Goal: Task Accomplishment & Management: Use online tool/utility

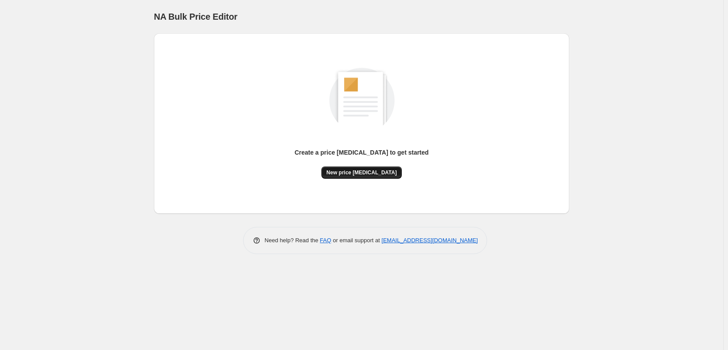
click at [361, 179] on button "New price [MEDICAL_DATA]" at bounding box center [362, 172] width 81 height 12
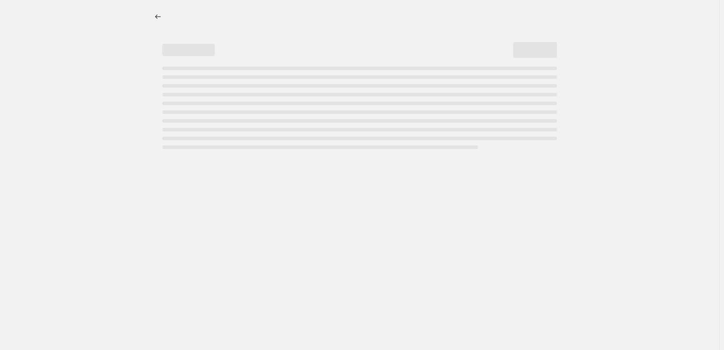
select select "percentage"
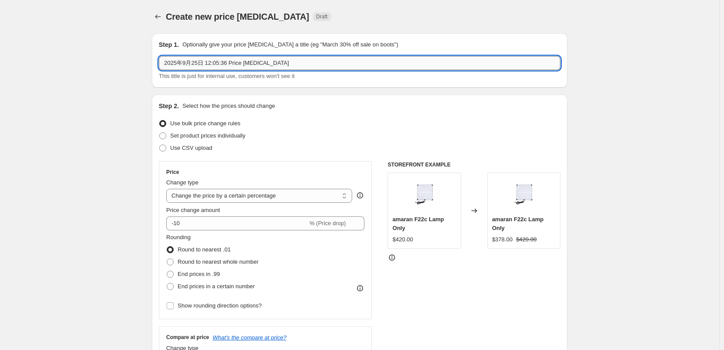
click at [176, 65] on input "2025年9月25日 12:05:36 Price [MEDICAL_DATA]" at bounding box center [360, 63] width 402 height 14
click at [193, 62] on input "2025年10月25日 12:05:36 Price [MEDICAL_DATA]" at bounding box center [360, 63] width 402 height 14
click at [195, 67] on input "2025年10月25日 12:05:36 Price [MEDICAL_DATA]" at bounding box center [360, 63] width 402 height 14
drag, startPoint x: 210, startPoint y: 66, endPoint x: 204, endPoint y: 65, distance: 5.8
click at [204, 65] on input "2025年10月02日 12:05:36 Price [MEDICAL_DATA]" at bounding box center [360, 63] width 402 height 14
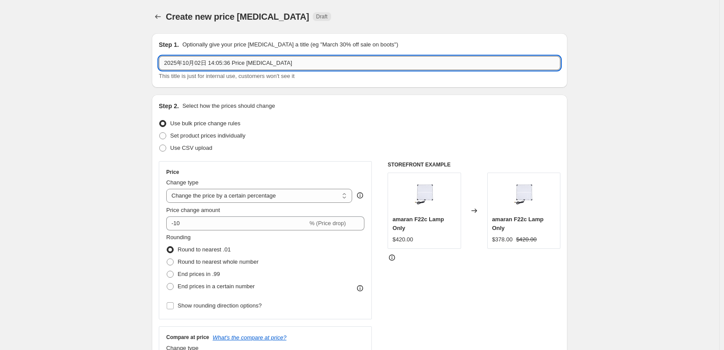
drag, startPoint x: 218, startPoint y: 64, endPoint x: 213, endPoint y: 63, distance: 5.8
click at [213, 63] on input "2025年10月02日 14:05:36 Price [MEDICAL_DATA]" at bounding box center [360, 63] width 402 height 14
drag, startPoint x: 229, startPoint y: 65, endPoint x: 222, endPoint y: 64, distance: 6.6
click at [222, 64] on input "2025年10月02日 14:59:36 Price [MEDICAL_DATA]" at bounding box center [360, 63] width 402 height 14
type input "2025年10月02日 14:59:00 Price [MEDICAL_DATA]"
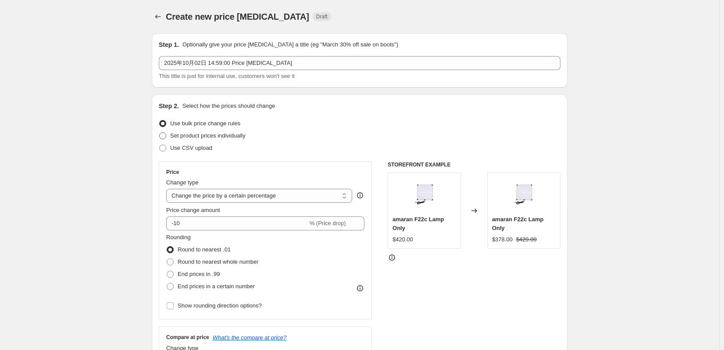
click at [186, 139] on span "Set product prices individually" at bounding box center [207, 135] width 75 height 7
click at [160, 133] on input "Set product prices individually" at bounding box center [159, 132] width 0 height 0
radio input "true"
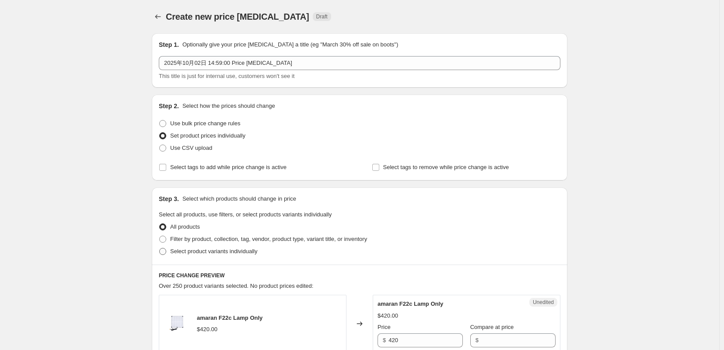
click at [176, 254] on span "Select product variants individually" at bounding box center [213, 251] width 87 height 7
click at [160, 248] on input "Select product variants individually" at bounding box center [159, 248] width 0 height 0
radio input "true"
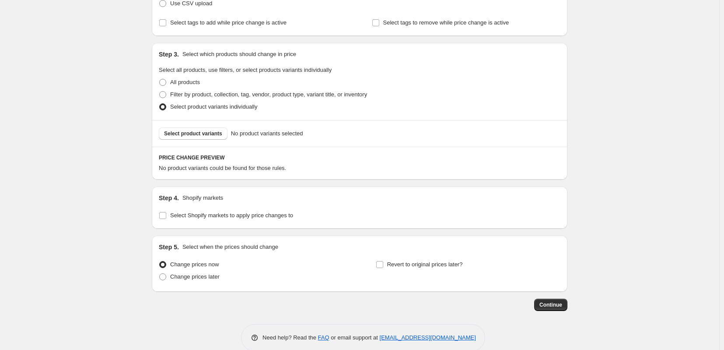
scroll to position [181, 0]
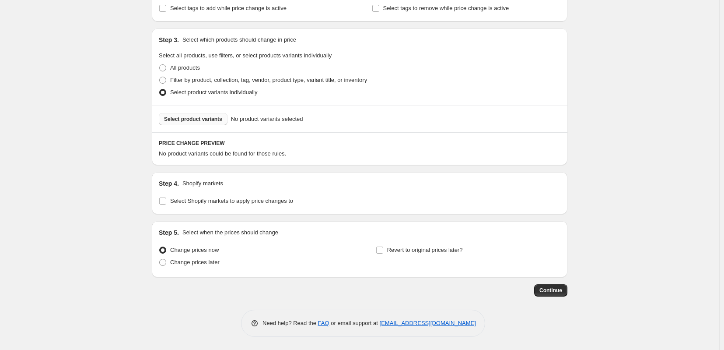
click at [197, 116] on span "Select product variants" at bounding box center [193, 119] width 58 height 7
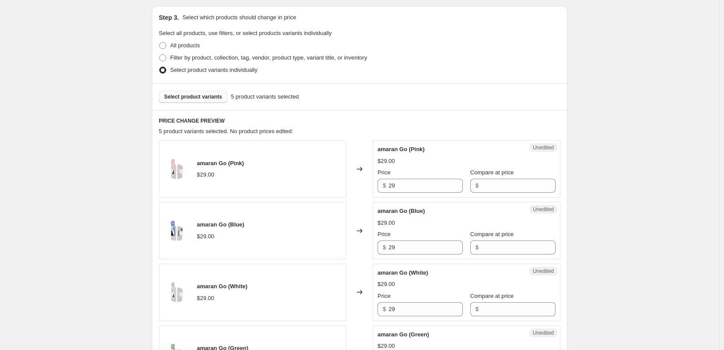
click at [195, 100] on span "Select product variants" at bounding box center [193, 96] width 58 height 7
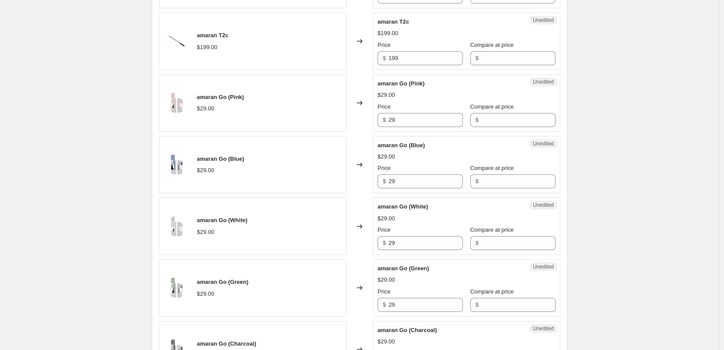
scroll to position [426, 0]
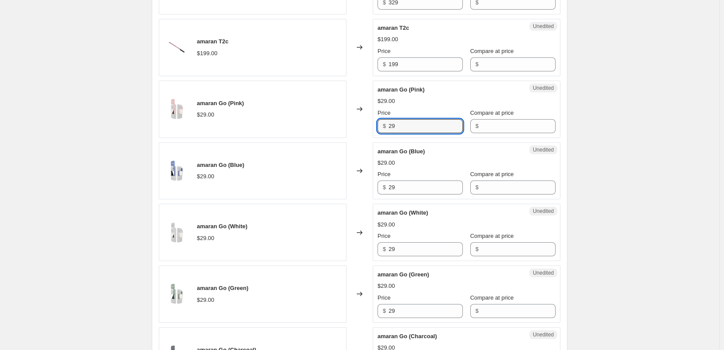
drag, startPoint x: 406, startPoint y: 154, endPoint x: 380, endPoint y: 154, distance: 25.8
click at [380, 133] on div "$ 29" at bounding box center [420, 126] width 85 height 14
type input "23"
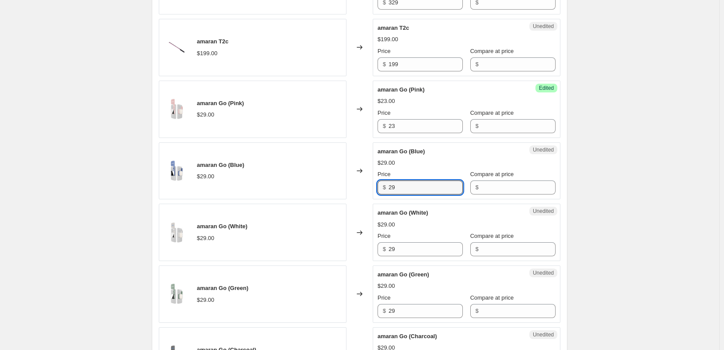
click at [375, 200] on div "Unedited amaran Go (Blue) $29.00 Price $ 29 Compare at price $" at bounding box center [467, 170] width 188 height 57
drag, startPoint x: 409, startPoint y: 221, endPoint x: 377, endPoint y: 221, distance: 31.5
click at [377, 200] on div "Unedited amaran Go (Blue) $29.00 Price $ 239 Compare at price $" at bounding box center [467, 170] width 188 height 57
type input "23"
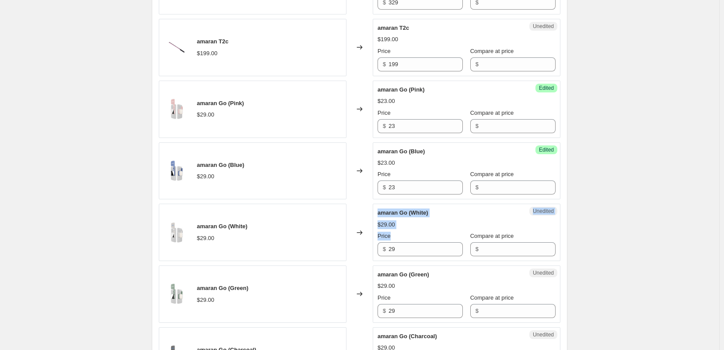
drag, startPoint x: 402, startPoint y: 275, endPoint x: 366, endPoint y: 279, distance: 36.1
click at [366, 261] on div "amaran Go (White) $29.00 Changed to Unedited amaran Go (White) $29.00 Price $ 2…" at bounding box center [360, 231] width 402 height 57
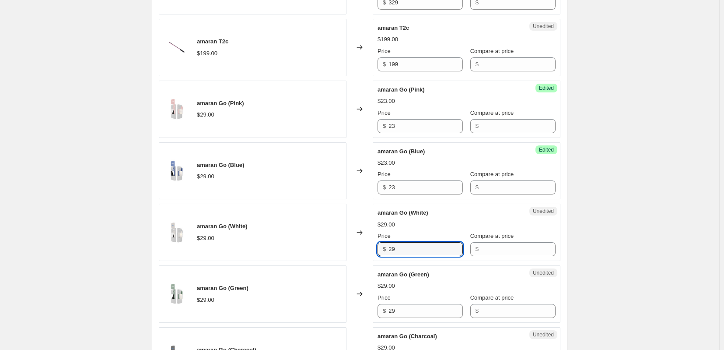
drag, startPoint x: 418, startPoint y: 282, endPoint x: 363, endPoint y: 285, distance: 55.2
click at [363, 261] on div "amaran Go (White) $29.00 Changed to Unedited amaran Go (White) $29.00 Price $ 2…" at bounding box center [360, 231] width 402 height 57
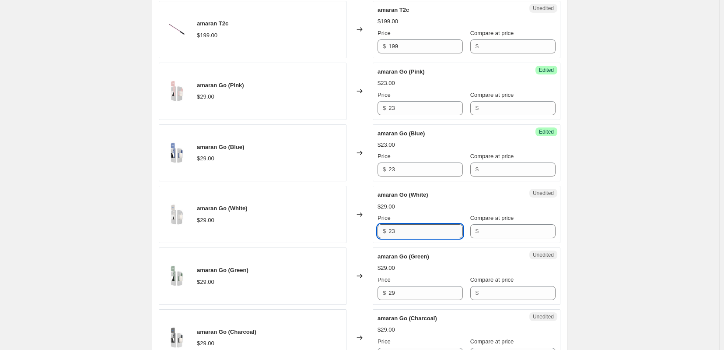
scroll to position [572, 0]
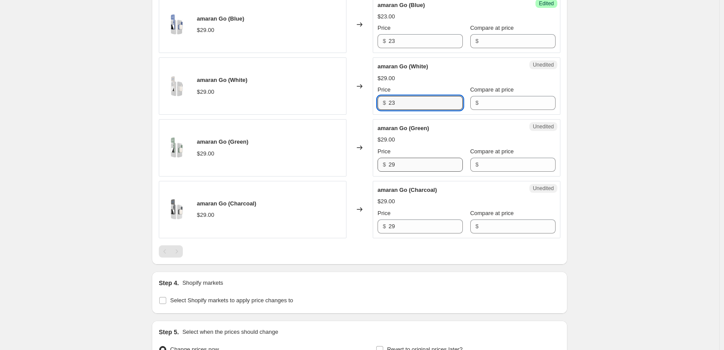
type input "23"
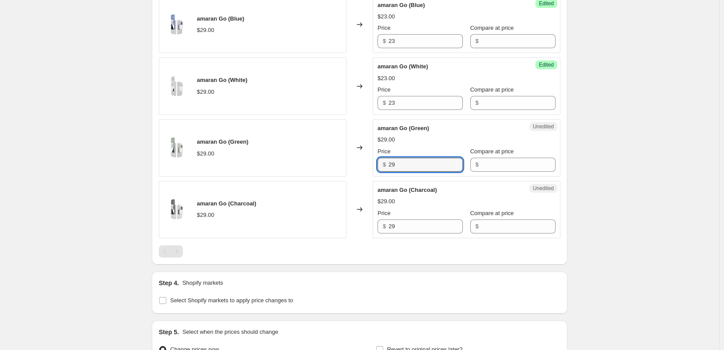
drag, startPoint x: 403, startPoint y: 202, endPoint x: 368, endPoint y: 205, distance: 36.0
click at [368, 176] on div "amaran Go (Green) $29.00 Changed to Unedited amaran Go (Green) $29.00 Price $ 2…" at bounding box center [360, 147] width 402 height 57
type input "23"
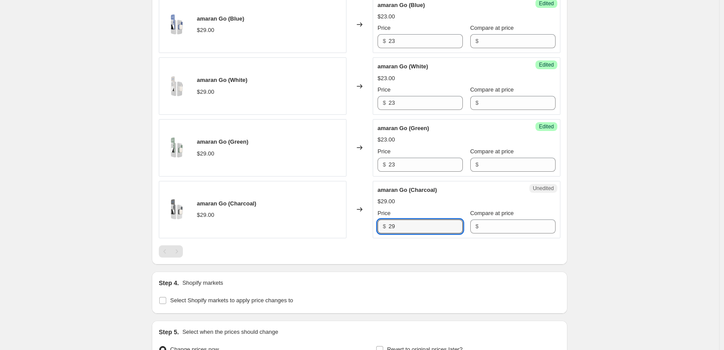
drag, startPoint x: 400, startPoint y: 260, endPoint x: 372, endPoint y: 261, distance: 28.4
click at [372, 238] on div "amaran Go (Charcoal) $29.00 Changed to Unedited amaran Go (Charcoal) $29.00 Pri…" at bounding box center [360, 209] width 402 height 57
type input "23"
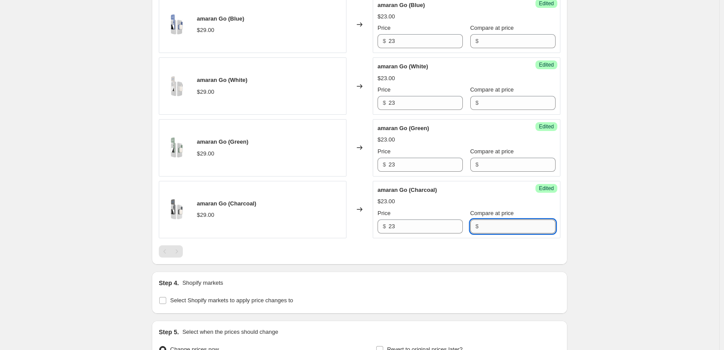
click at [508, 233] on input "Compare at price" at bounding box center [518, 226] width 74 height 14
paste input "29"
type input "29"
click at [502, 172] on input "Compare at price" at bounding box center [518, 165] width 74 height 14
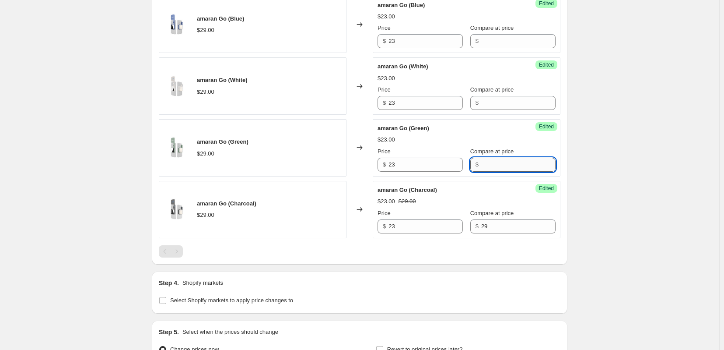
paste input "29"
type input "29"
click at [497, 110] on input "Compare at price" at bounding box center [518, 103] width 74 height 14
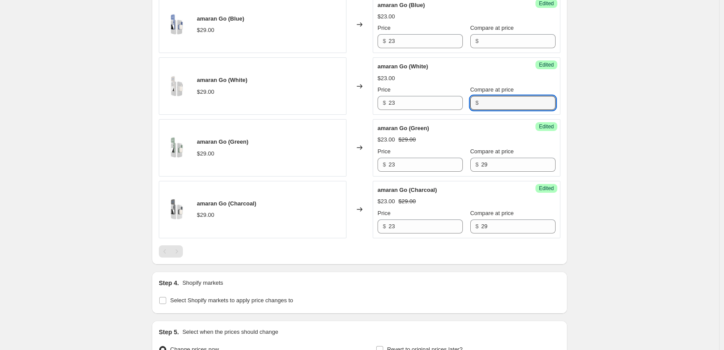
paste input "29"
type input "29"
click at [503, 48] on input "Compare at price" at bounding box center [518, 41] width 74 height 14
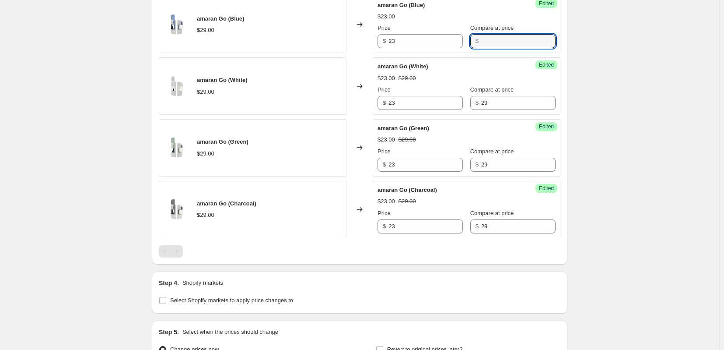
paste input "29"
type input "29"
paste input "29"
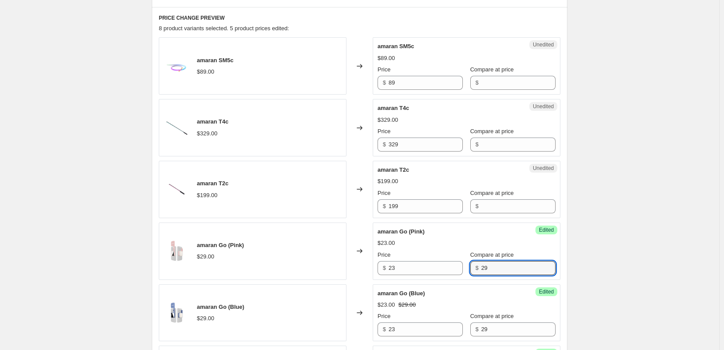
scroll to position [280, 0]
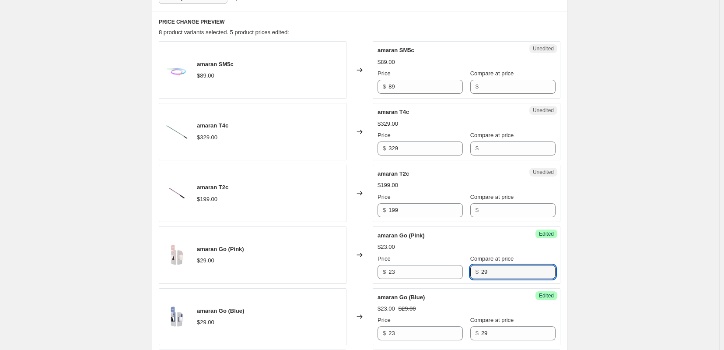
type input "29"
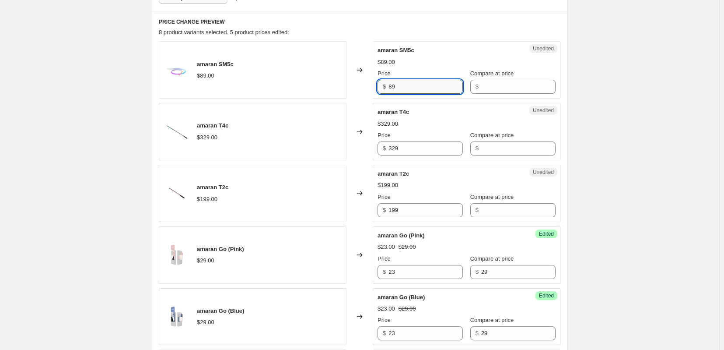
click at [416, 94] on input "89" at bounding box center [426, 87] width 74 height 14
drag, startPoint x: 416, startPoint y: 106, endPoint x: 384, endPoint y: 105, distance: 31.5
click at [384, 94] on div "$ 89" at bounding box center [420, 87] width 85 height 14
type input "62"
click at [501, 94] on input "Compare at price" at bounding box center [518, 87] width 74 height 14
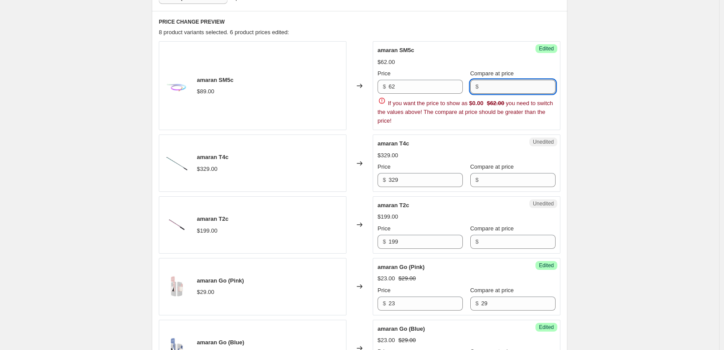
paste input "89"
type input "89"
click at [462, 166] on div "amaran T4c $329.00 Price $ 329 Compare at price $" at bounding box center [467, 163] width 178 height 48
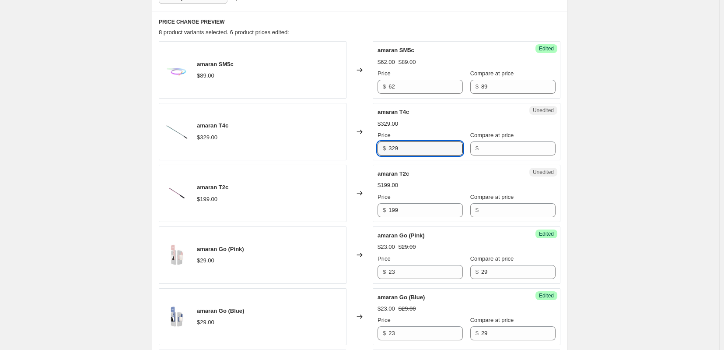
click at [360, 160] on div "amaran T4c $329.00 Changed to Unedited amaran T4c $329.00 Price $ 329 Compare a…" at bounding box center [360, 131] width 402 height 57
type input "279"
click at [508, 155] on input "Compare at price" at bounding box center [518, 148] width 74 height 14
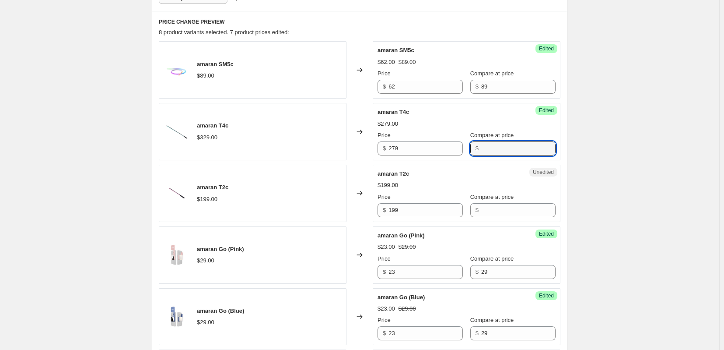
paste input "329"
type input "329"
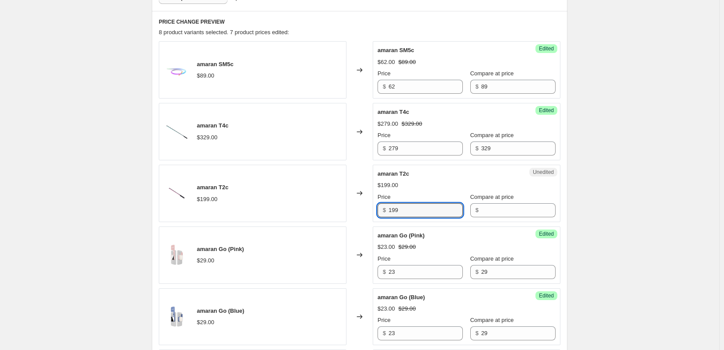
click at [378, 222] on div "Unedited amaran T2c $199.00 Price $ 199 Compare at price $" at bounding box center [467, 193] width 188 height 57
drag, startPoint x: 426, startPoint y: 233, endPoint x: 377, endPoint y: 232, distance: 49.0
click at [377, 222] on div "Unedited amaran T2c $199.00 Price $ 199 Compare at price $" at bounding box center [467, 193] width 188 height 57
type input "169"
click at [506, 217] on input "Compare at price" at bounding box center [518, 210] width 74 height 14
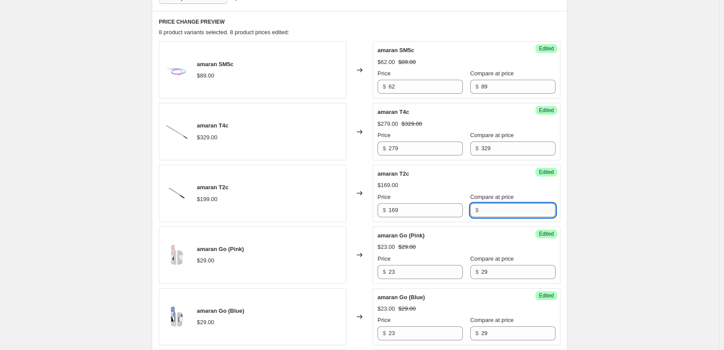
paste input "199"
type input "199"
click at [477, 57] on div "Success Edited amaran SM5c $62.00 $89.00 Price $ 62 Compare at price $ 89" at bounding box center [467, 69] width 188 height 57
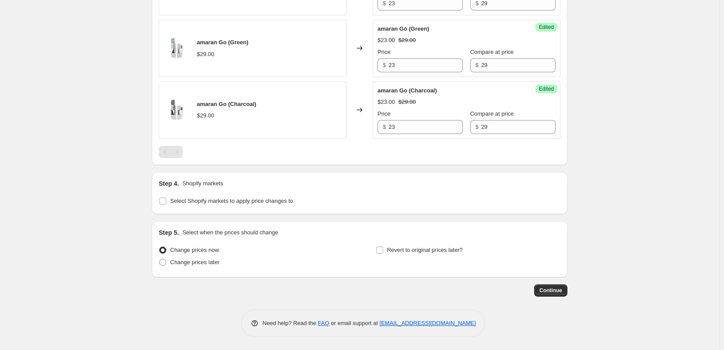
scroll to position [718, 0]
click at [159, 262] on label "Change prices later" at bounding box center [189, 262] width 61 height 12
click at [159, 259] on input "Change prices later" at bounding box center [159, 259] width 0 height 0
radio input "true"
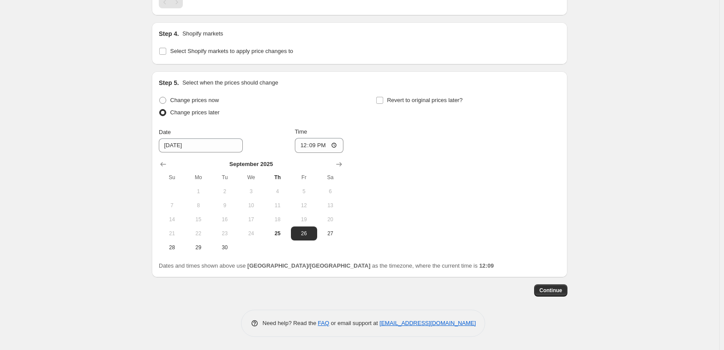
scroll to position [863, 0]
click at [340, 166] on icon "Show next month, October 2025" at bounding box center [339, 164] width 9 height 9
click at [280, 194] on span "2" at bounding box center [277, 191] width 19 height 7
type input "[DATE]"
click at [311, 148] on input "12:09" at bounding box center [319, 145] width 49 height 15
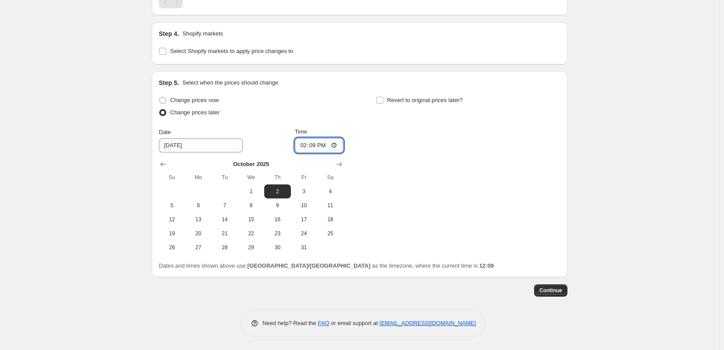
click at [311, 147] on input "14:09" at bounding box center [319, 145] width 49 height 15
click at [321, 151] on input "14:09" at bounding box center [319, 145] width 49 height 15
type input "14:59"
click at [381, 104] on input "Revert to original prices later?" at bounding box center [379, 100] width 7 height 7
checkbox input "true"
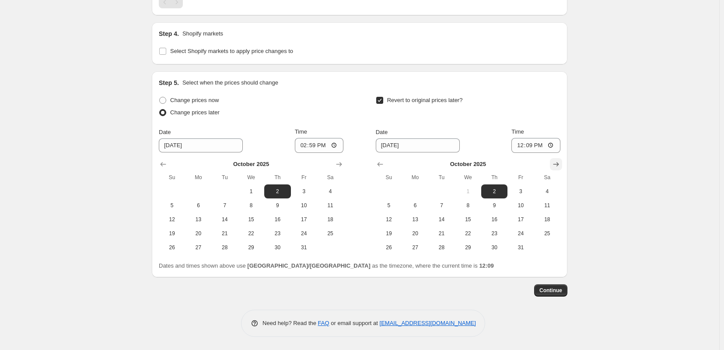
click at [560, 167] on icon "Show next month, November 2025" at bounding box center [556, 164] width 9 height 9
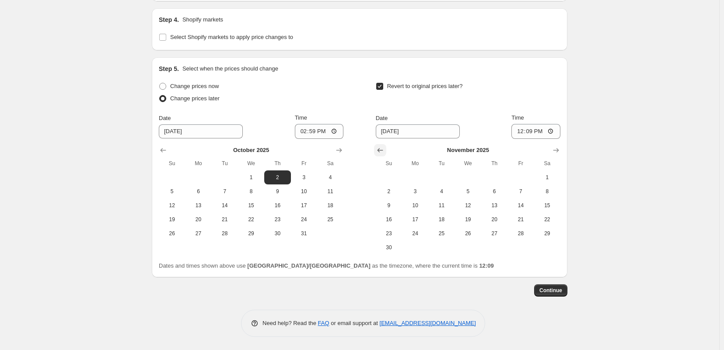
click at [386, 156] on button "Show previous month, October 2025" at bounding box center [380, 150] width 12 height 12
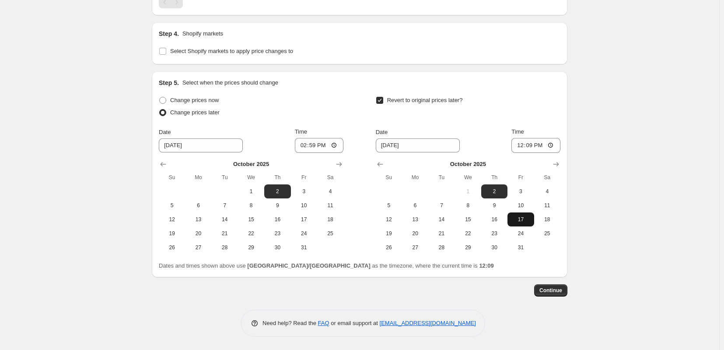
click at [530, 223] on span "17" at bounding box center [520, 219] width 19 height 7
click at [557, 223] on span "18" at bounding box center [547, 219] width 19 height 7
type input "[DATE]"
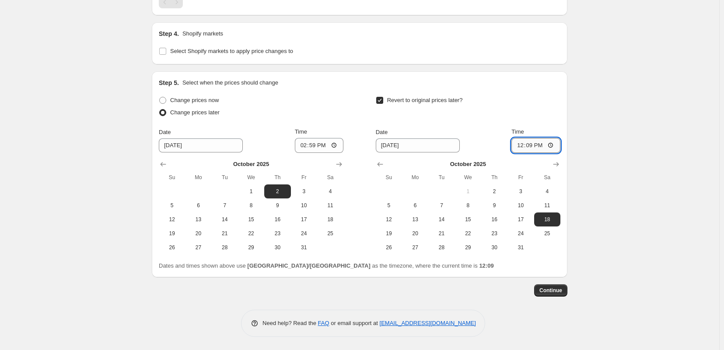
click at [540, 151] on input "12:09" at bounding box center [535, 145] width 49 height 15
click at [544, 148] on input "13:09" at bounding box center [535, 145] width 49 height 15
type input "15:00"
click at [562, 294] on span "Continue" at bounding box center [550, 290] width 23 height 7
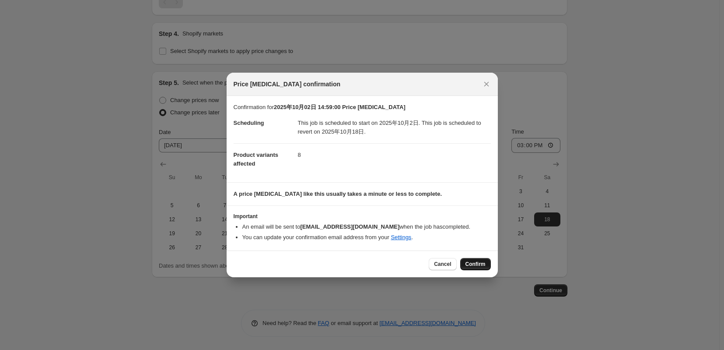
click at [473, 267] on span "Confirm" at bounding box center [476, 263] width 20 height 7
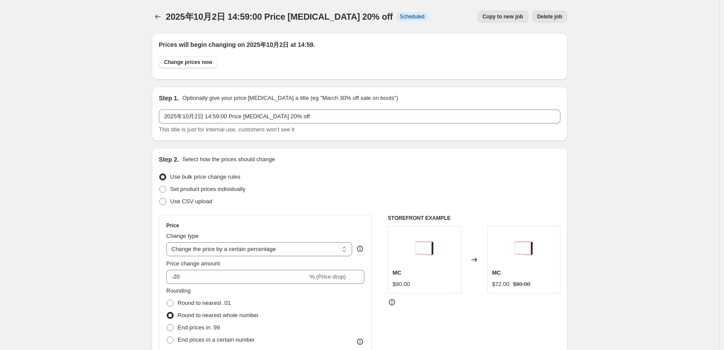
select select "percentage"
select select "tag"
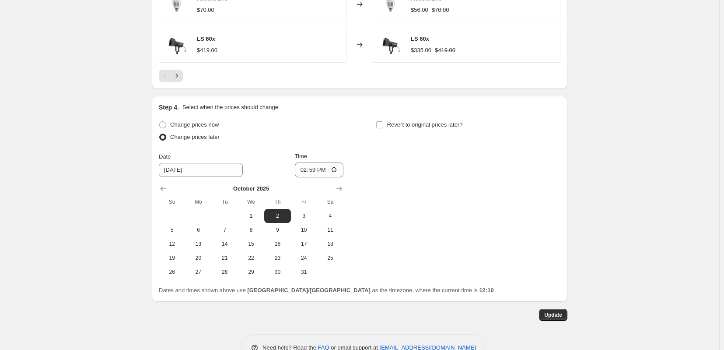
scroll to position [872, 0]
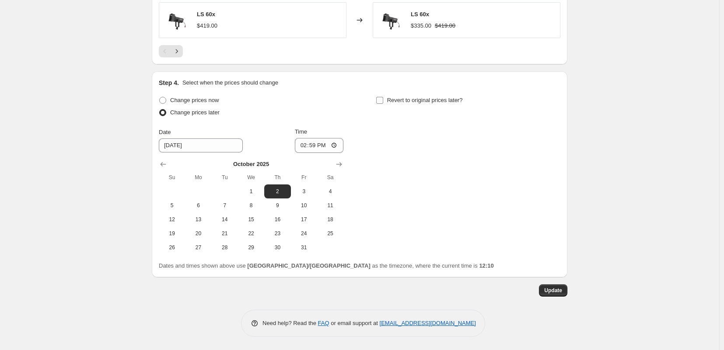
click at [388, 94] on label "Revert to original prices later?" at bounding box center [419, 100] width 87 height 12
click at [383, 97] on input "Revert to original prices later?" at bounding box center [379, 100] width 7 height 7
checkbox input "true"
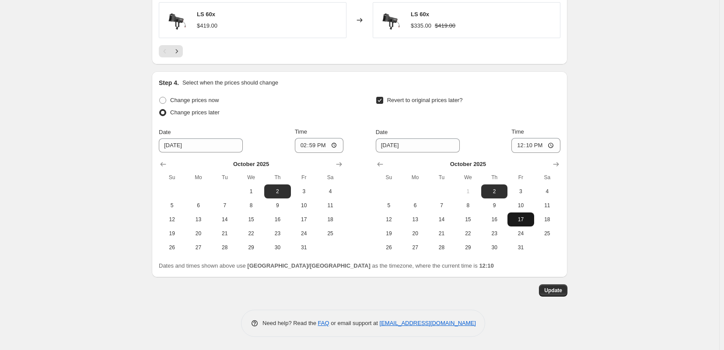
click at [530, 216] on span "17" at bounding box center [520, 219] width 19 height 7
type input "[DATE]"
click at [539, 138] on input "12:10" at bounding box center [535, 145] width 49 height 15
type input "15:00"
click at [562, 288] on span "Update" at bounding box center [553, 290] width 18 height 7
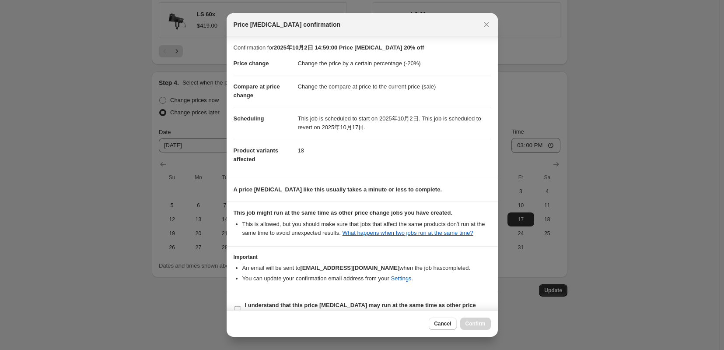
scroll to position [49, 0]
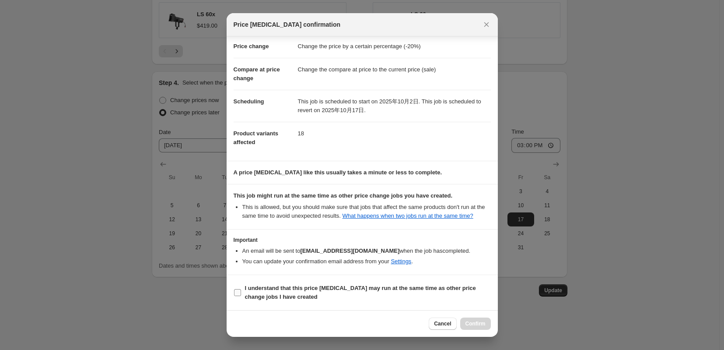
click at [234, 289] on input "I understand that this price change job may run at the same time as other price…" at bounding box center [237, 292] width 7 height 7
checkbox input "true"
click at [480, 322] on span "Confirm" at bounding box center [476, 323] width 20 height 7
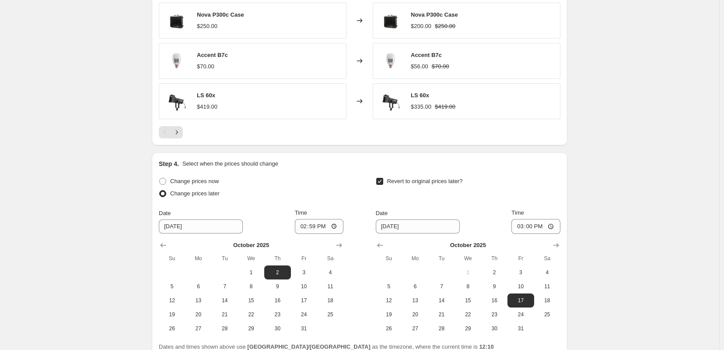
scroll to position [872, 0]
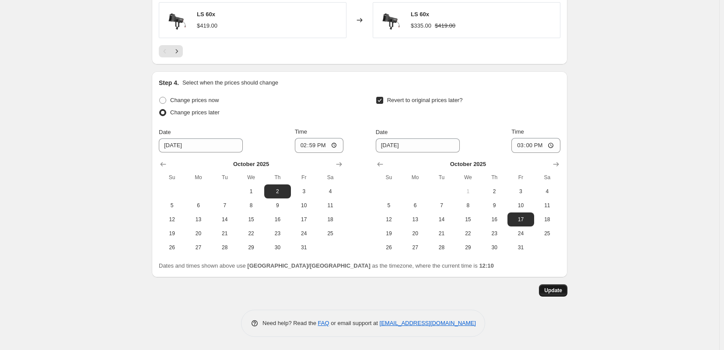
click at [566, 285] on button "Update" at bounding box center [553, 290] width 28 height 12
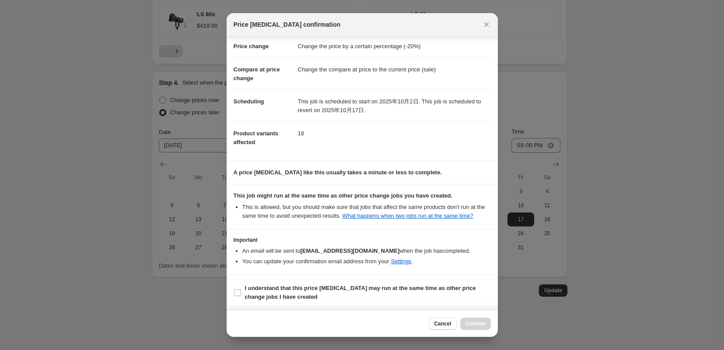
scroll to position [49, 0]
click at [491, 29] on icon "Close" at bounding box center [486, 24] width 9 height 9
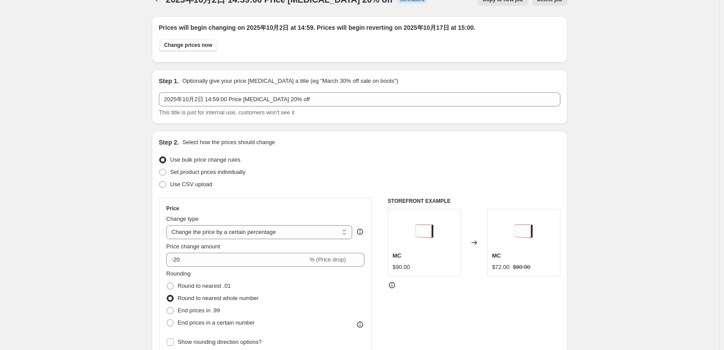
scroll to position [0, 0]
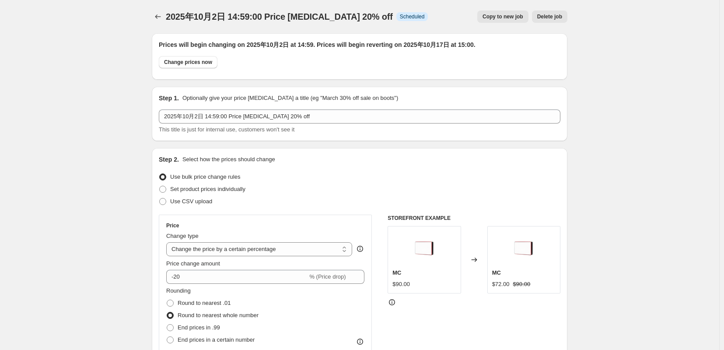
click at [152, 9] on div "2025年10月2日 14:59:00 Price change job 20% off. This page is ready 2025年10月2日 14:…" at bounding box center [360, 16] width 416 height 33
click at [154, 16] on icon "Price change jobs" at bounding box center [158, 16] width 9 height 9
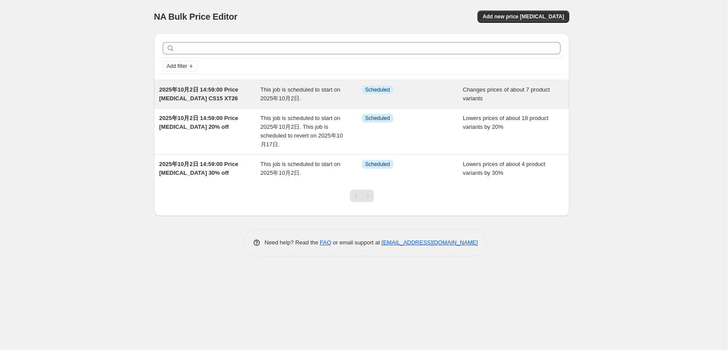
click at [227, 98] on span "2025年10月2日 14:59:00 Price change job CS15 XT26" at bounding box center [198, 93] width 79 height 15
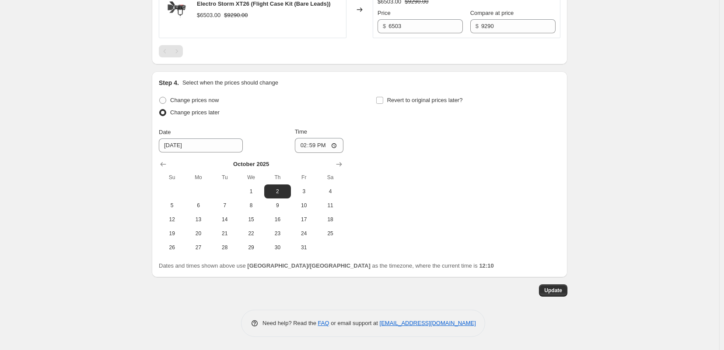
scroll to position [972, 0]
click at [383, 97] on input "Revert to original prices later?" at bounding box center [379, 100] width 7 height 7
checkbox input "true"
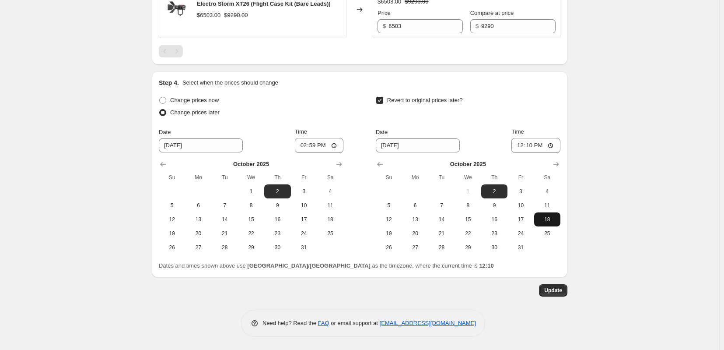
click at [557, 216] on span "18" at bounding box center [547, 219] width 19 height 7
type input "[DATE]"
click at [544, 139] on input "12:10" at bounding box center [535, 145] width 49 height 15
type input "15:00"
click at [562, 291] on span "Update" at bounding box center [553, 290] width 18 height 7
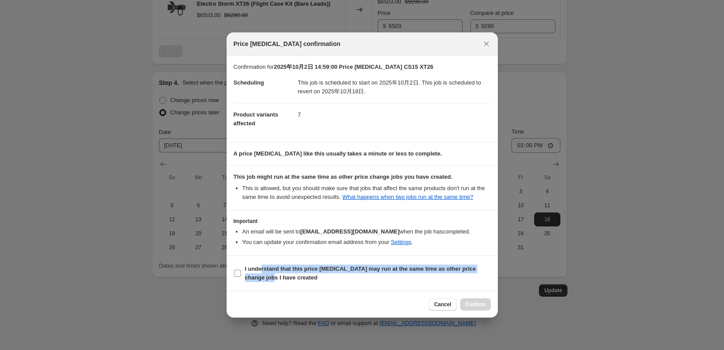
click at [255, 282] on span "I understand that this price change job may run at the same time as other price…" at bounding box center [368, 273] width 246 height 18
click at [234, 277] on input "I understand that this price change job may run at the same time as other price…" at bounding box center [237, 273] width 7 height 7
checkbox input "true"
click at [486, 308] on span "Confirm" at bounding box center [476, 304] width 20 height 7
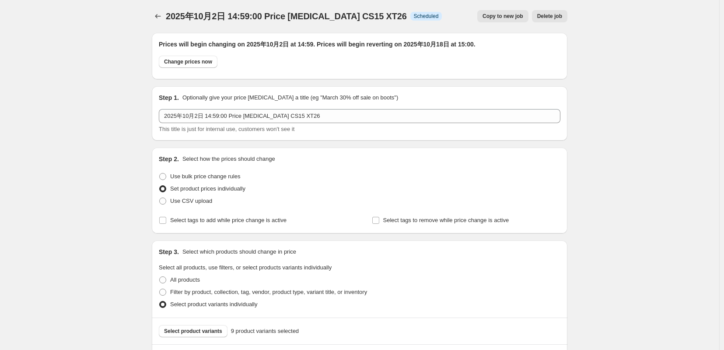
scroll to position [0, 0]
click at [154, 19] on icon "Price change jobs" at bounding box center [158, 16] width 9 height 9
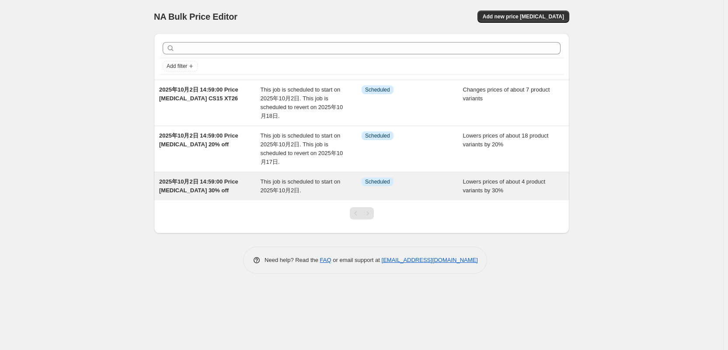
click at [217, 193] on span "2025年10月2日 14:59:00 Price change job 30% off" at bounding box center [198, 185] width 79 height 15
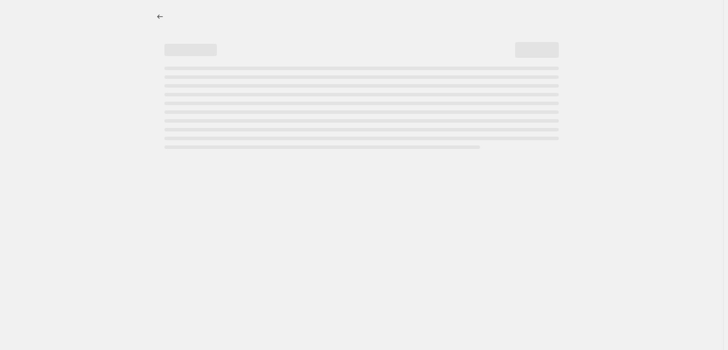
select select "percentage"
select select "tag"
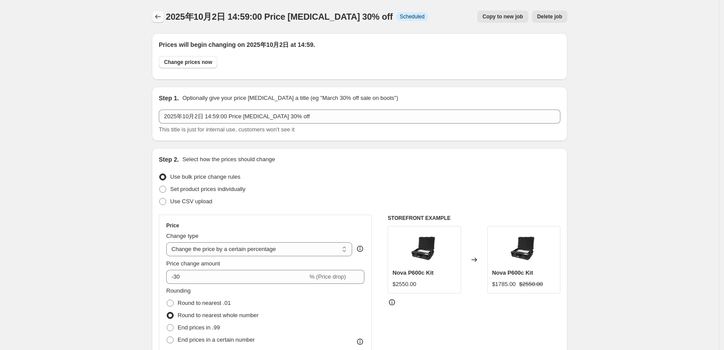
click at [154, 21] on icon "Price change jobs" at bounding box center [158, 16] width 9 height 9
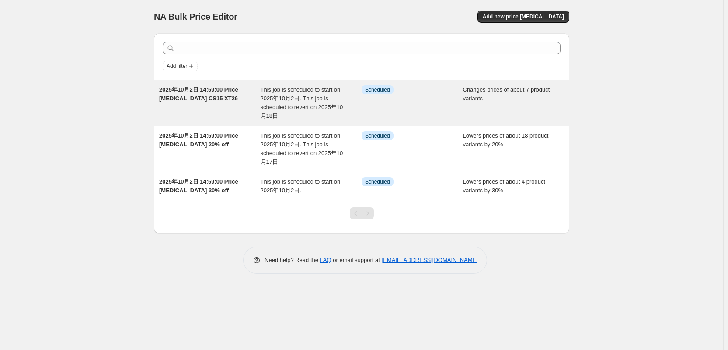
click at [205, 102] on span "2025年10月2日 14:59:00 Price change job CS15 XT26" at bounding box center [198, 93] width 79 height 15
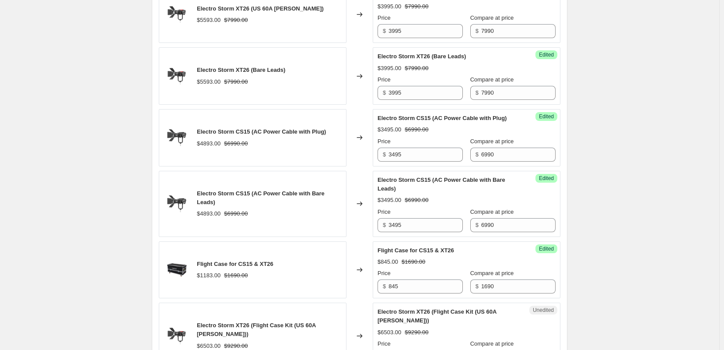
scroll to position [972, 0]
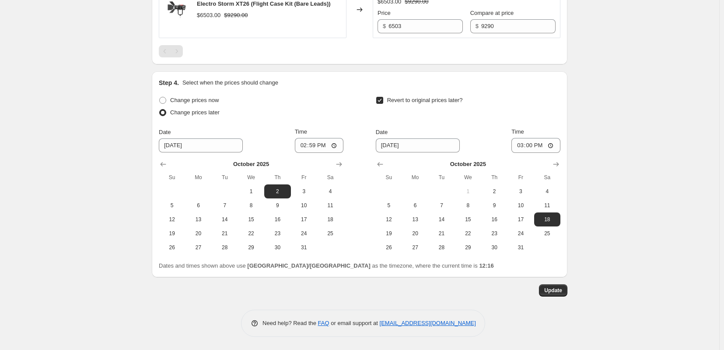
click at [383, 97] on input "Revert to original prices later?" at bounding box center [379, 100] width 7 height 7
checkbox input "false"
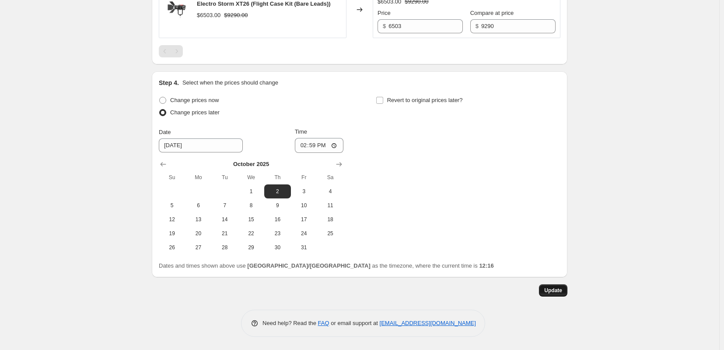
click at [562, 291] on span "Update" at bounding box center [553, 290] width 18 height 7
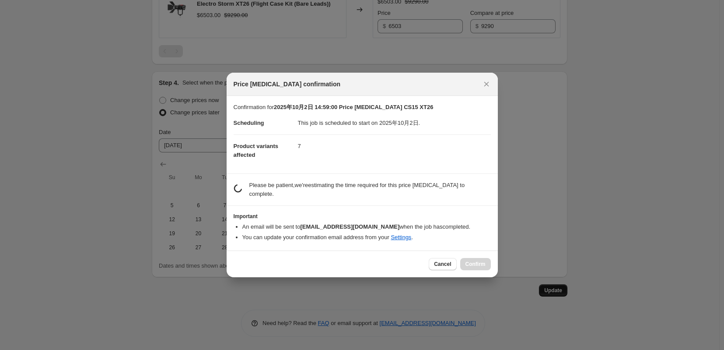
scroll to position [0, 0]
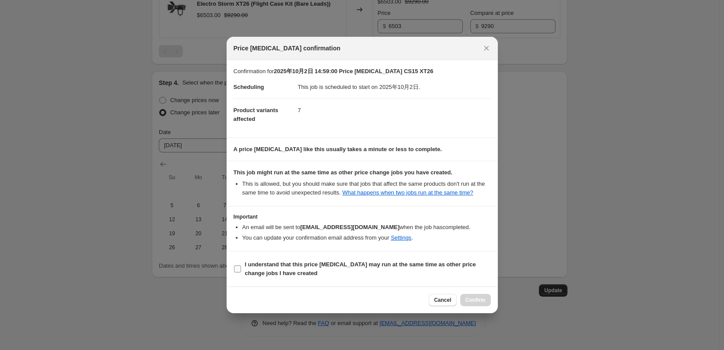
click at [273, 276] on b "I understand that this price change job may run at the same time as other price…" at bounding box center [360, 268] width 231 height 15
click at [241, 272] on input "I understand that this price change job may run at the same time as other price…" at bounding box center [237, 268] width 7 height 7
checkbox input "true"
click at [480, 306] on button "Confirm" at bounding box center [475, 300] width 31 height 12
